Goal: Communication & Community: Answer question/provide support

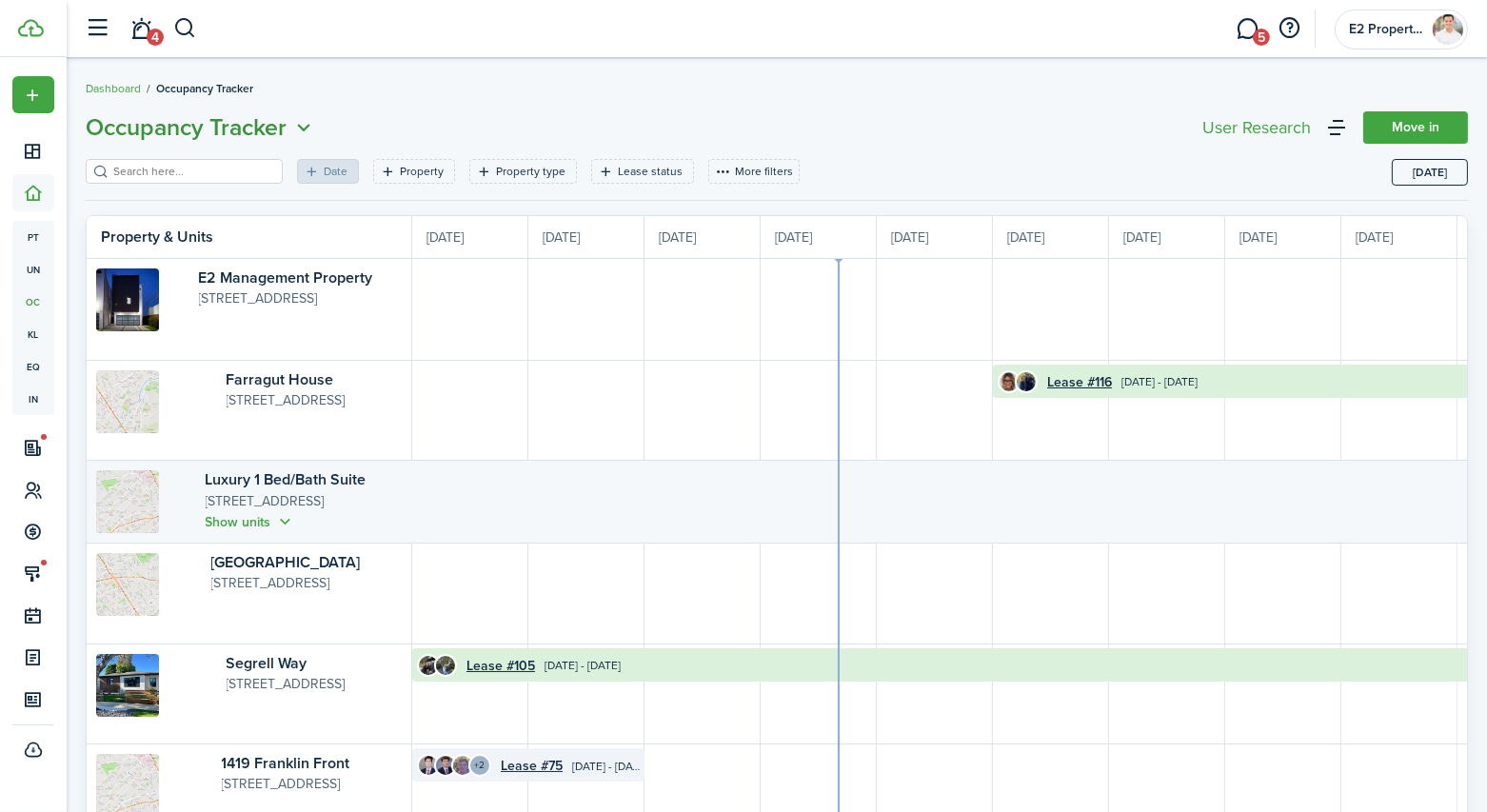
scroll to position [0, 348]
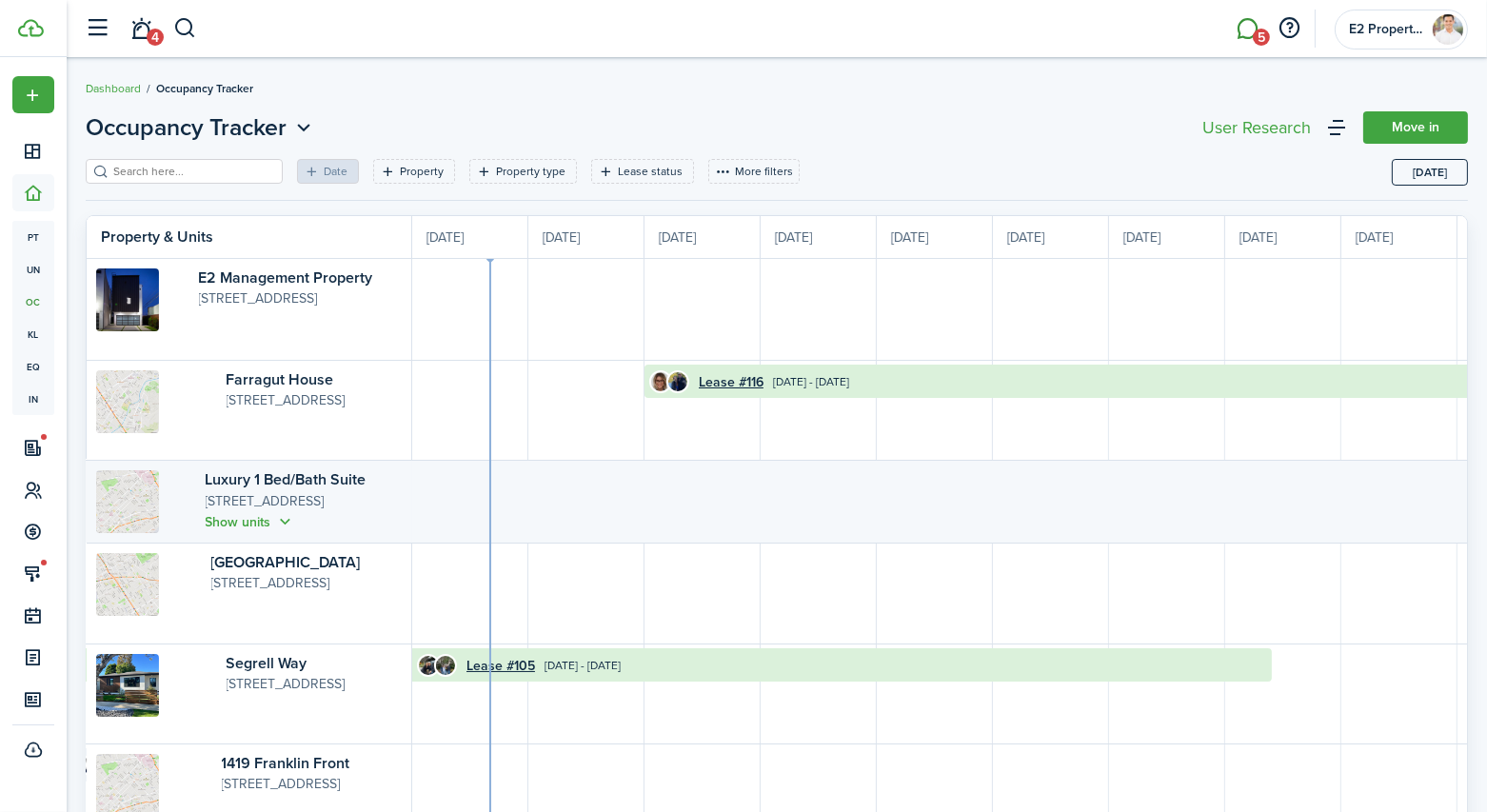
click at [1243, 24] on link "5" at bounding box center [1248, 29] width 37 height 49
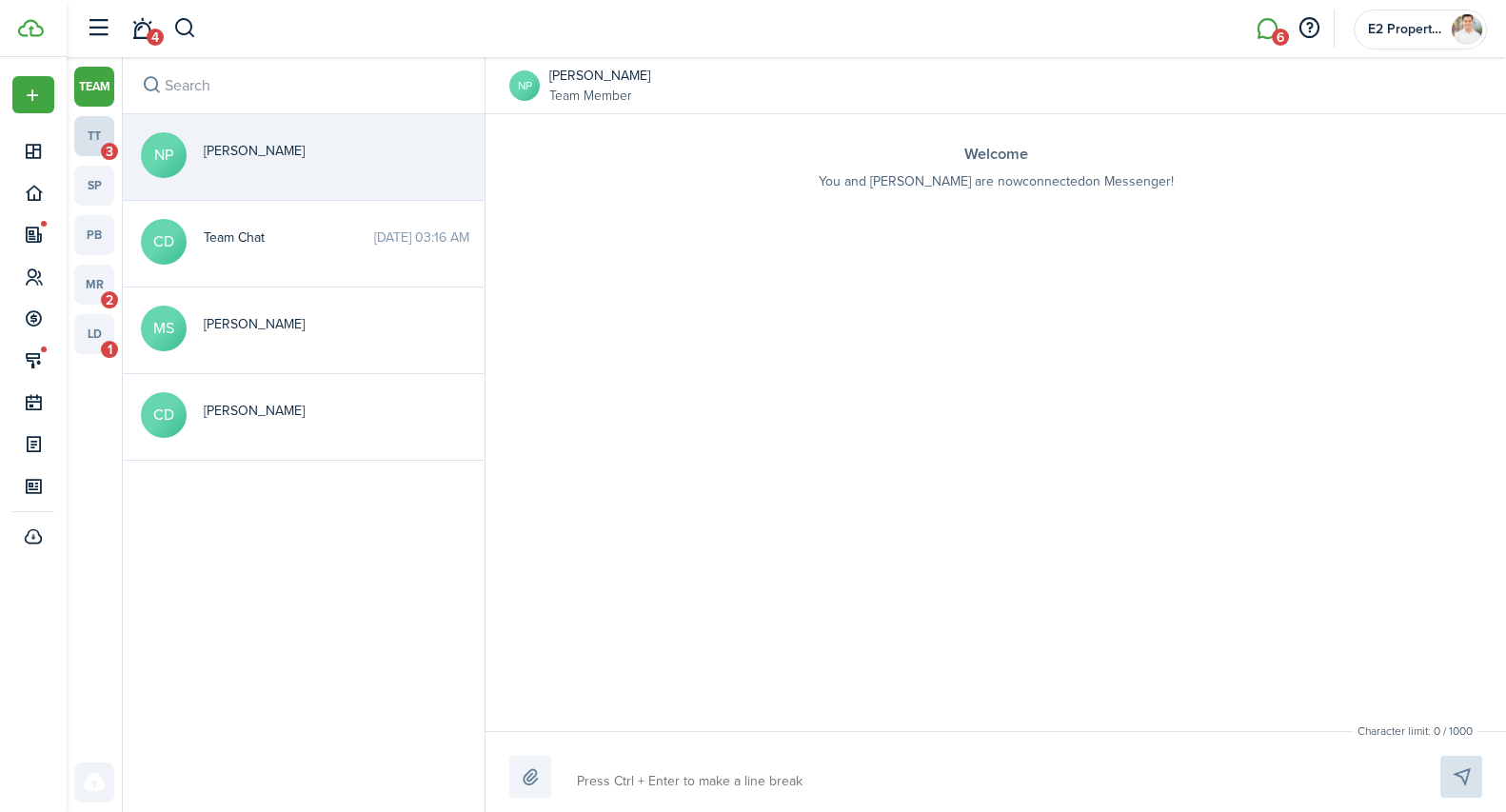
click at [88, 135] on link "tt 3" at bounding box center [94, 136] width 40 height 40
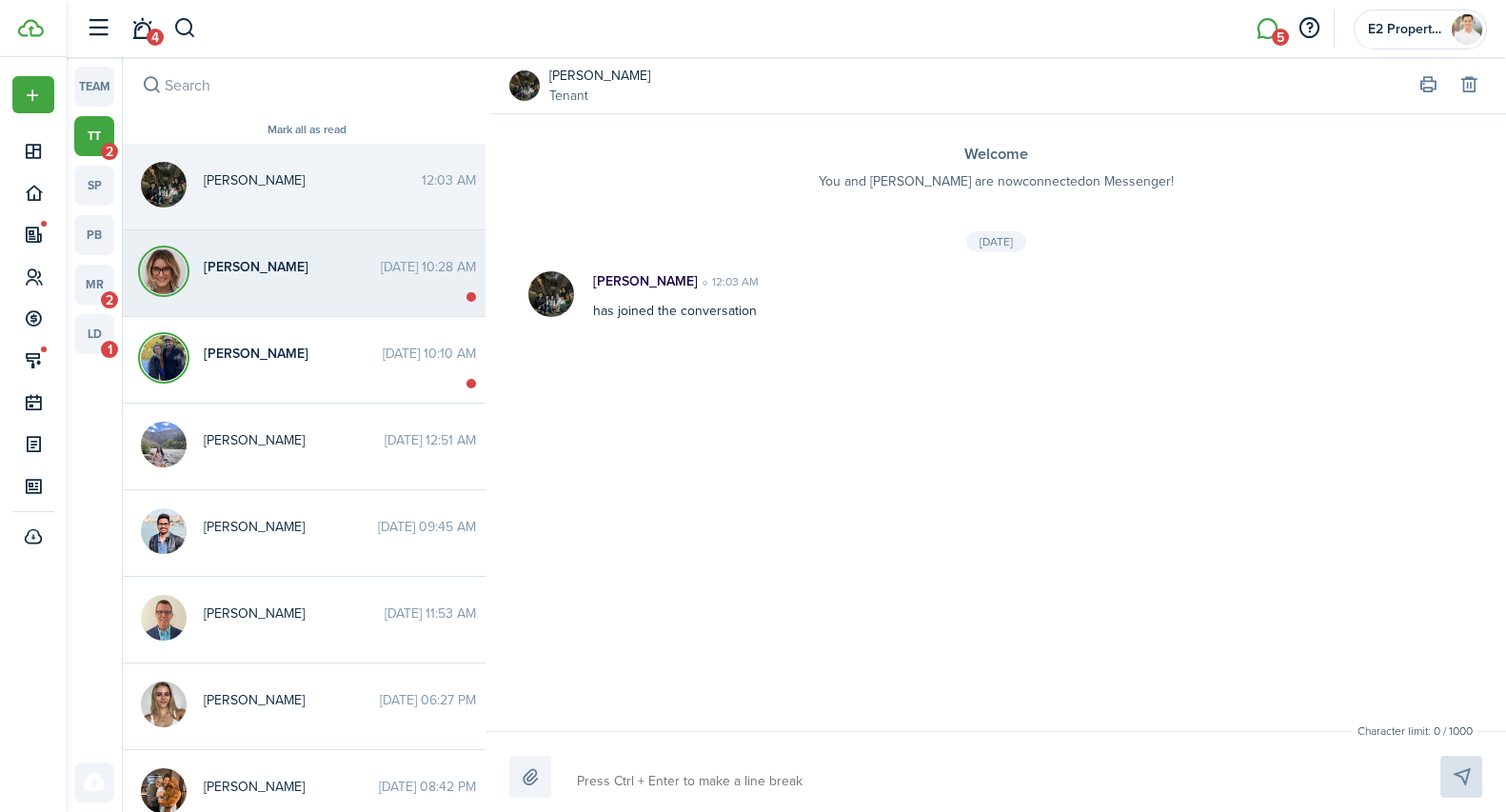
click at [291, 272] on span "[PERSON_NAME]" at bounding box center [292, 266] width 177 height 20
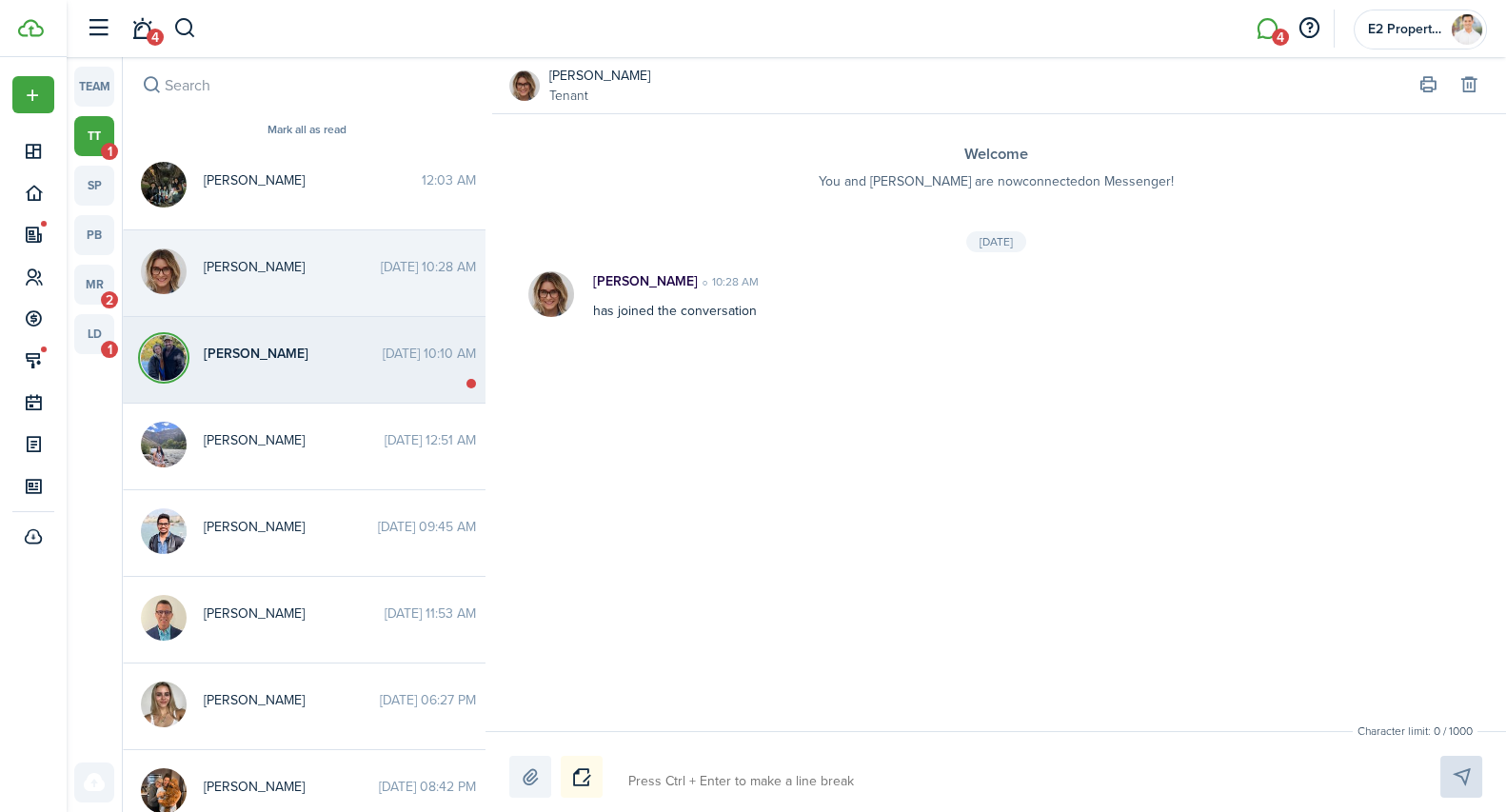
click at [285, 370] on messenger-thread-item "[PERSON_NAME] [DATE] 10:10 AM" at bounding box center [307, 360] width 368 height 86
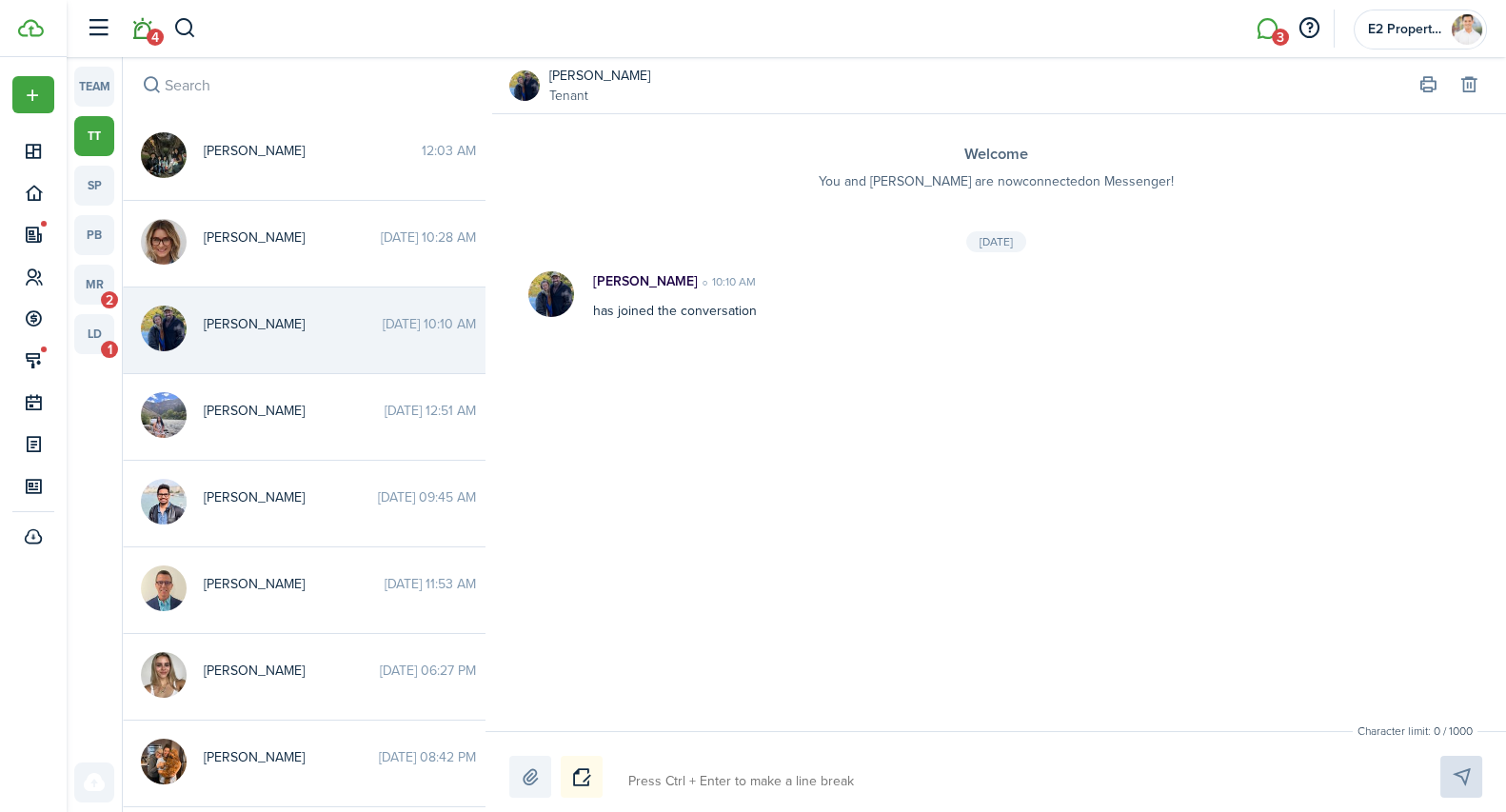
click at [143, 34] on link "4" at bounding box center [142, 29] width 37 height 49
